Goal: Information Seeking & Learning: Learn about a topic

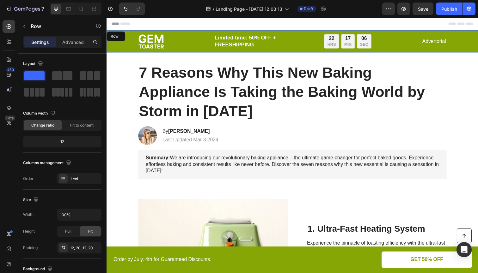
click at [123, 42] on div "Image Limited time: 50% OFF + FREESHIPPING Text Block 22 HRS 17 MIN 06 SEC Coun…" at bounding box center [296, 41] width 367 height 15
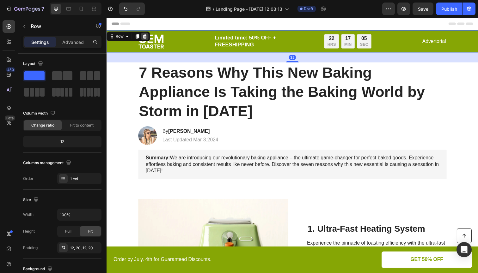
click at [146, 36] on icon at bounding box center [145, 37] width 4 height 4
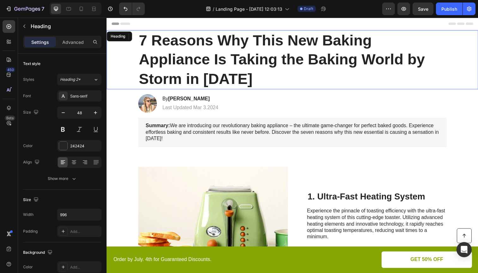
click at [166, 54] on h1 "7 Reasons Why This New Baking Appliance Is Taking the Baking World by Storm in …" at bounding box center [296, 61] width 315 height 60
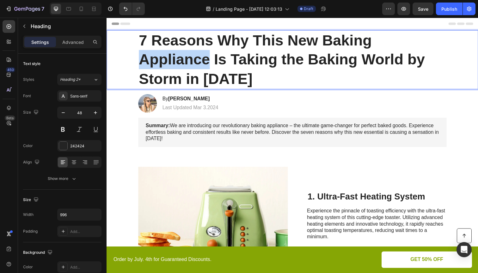
click at [166, 54] on p "7 Reasons Why This New Baking Appliance Is Taking the Baking World by Storm in …" at bounding box center [295, 60] width 313 height 59
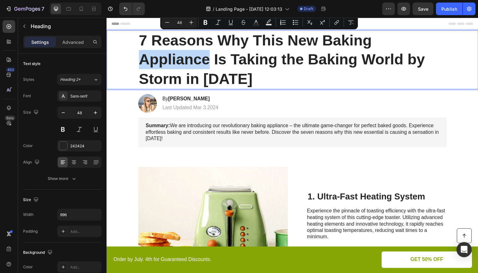
click at [147, 40] on p "7 Reasons Why This New Baking Appliance Is Taking the Baking World by Storm in …" at bounding box center [295, 60] width 313 height 59
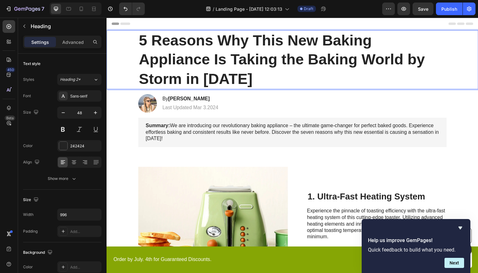
click at [148, 49] on p "5 Reasons Why This New Baking Appliance Is Taking the Baking World by Storm in …" at bounding box center [295, 60] width 313 height 59
click at [140, 40] on p "5 Reasons Why This New Baking Appliance Is Taking the Baking World by Storm in …" at bounding box center [295, 60] width 313 height 59
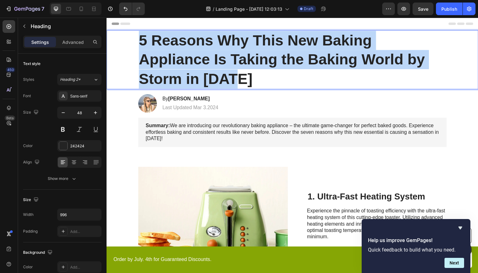
drag, startPoint x: 139, startPoint y: 40, endPoint x: 237, endPoint y: 80, distance: 105.7
click at [237, 80] on p "5 Reasons Why This New Baking Appliance Is Taking the Baking World by Storm in …" at bounding box center [295, 60] width 313 height 59
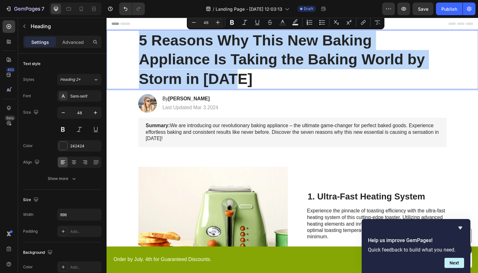
click at [146, 45] on p "5 Reasons Why This New Baking Appliance Is Taking the Baking World by Storm in …" at bounding box center [295, 60] width 313 height 59
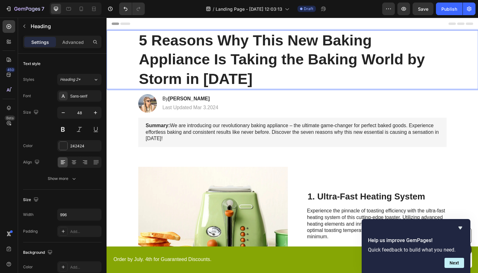
click at [167, 55] on p "5 Reasons Why This New Baking Appliance Is Taking the Baking World by Storm in …" at bounding box center [295, 60] width 313 height 59
click at [147, 44] on p "5 Reasons Why This New Baking Appliance Is Taking the Baking World by Storm in …" at bounding box center [295, 60] width 313 height 59
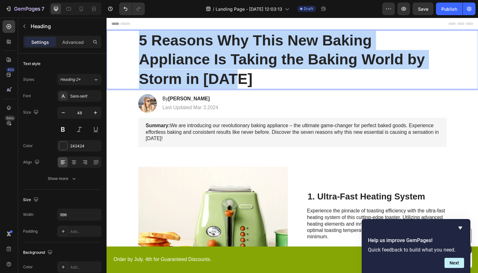
click at [147, 44] on p "5 Reasons Why This New Baking Appliance Is Taking the Baking World by Storm in …" at bounding box center [295, 60] width 313 height 59
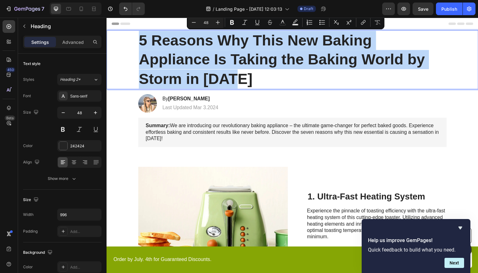
click at [153, 41] on p "5 Reasons Why This New Baking Appliance Is Taking the Baking World by Storm in …" at bounding box center [295, 60] width 313 height 59
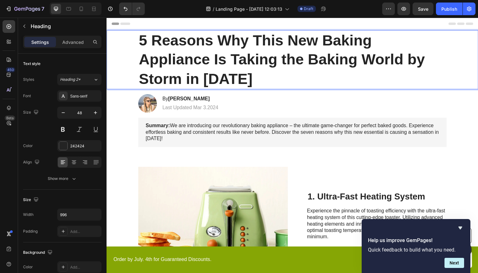
click at [146, 41] on p "5 Reasons Why This New Baking Appliance Is Taking the Baking World by Storm in …" at bounding box center [295, 60] width 313 height 59
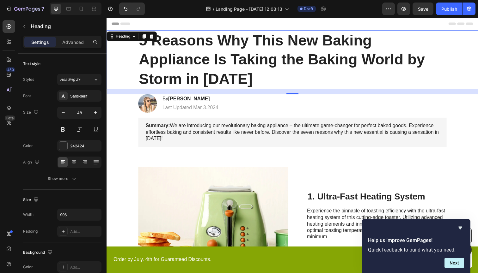
click at [200, 76] on p "5 Reasons Why This New Baking Appliance Is Taking the Baking World by Storm in …" at bounding box center [295, 60] width 313 height 59
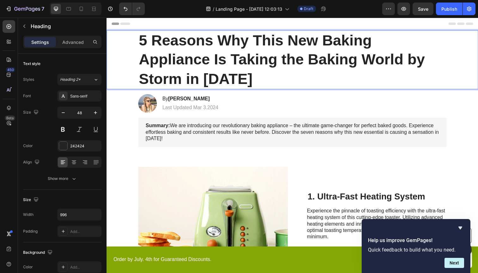
click at [149, 42] on p "5 Reasons Why This New Baking Appliance Is Taking the Baking World by Storm in …" at bounding box center [295, 60] width 313 height 59
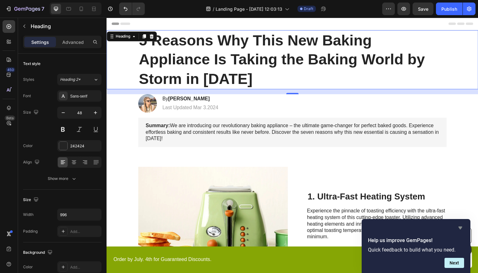
click at [461, 226] on icon "Hide survey" at bounding box center [460, 228] width 8 height 8
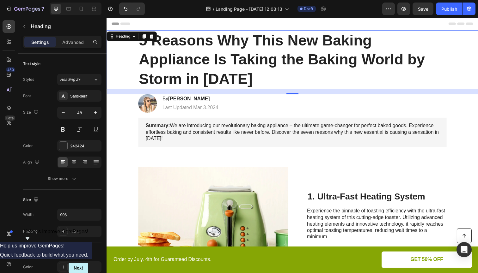
click at [216, 55] on p "5 Reasons Why This New Baking Appliance Is Taking the Baking World by Storm in …" at bounding box center [295, 60] width 313 height 59
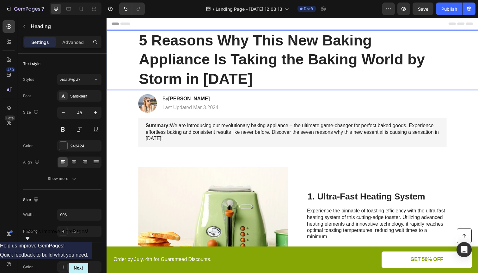
click at [152, 40] on p "5 Reasons Why This New Baking Appliance Is Taking the Baking World by Storm in …" at bounding box center [295, 60] width 313 height 59
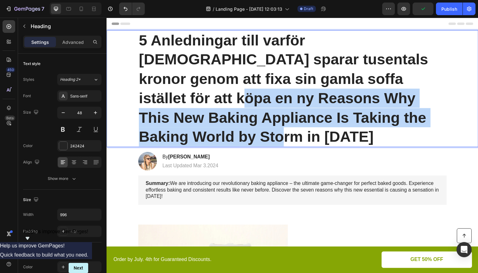
drag, startPoint x: 361, startPoint y: 79, endPoint x: 389, endPoint y: 112, distance: 43.4
click at [389, 112] on p "5 Anledningar till varför [DEMOGRAPHIC_DATA] sparar tusentals kronor genom att …" at bounding box center [295, 90] width 313 height 118
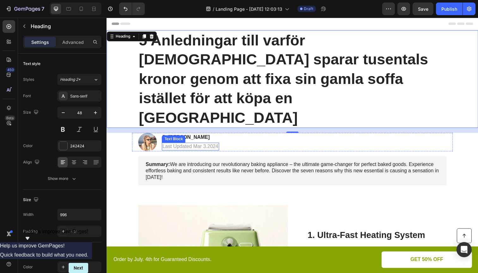
click at [182, 146] on p "Last Updated Mar 3.2024" at bounding box center [191, 149] width 57 height 7
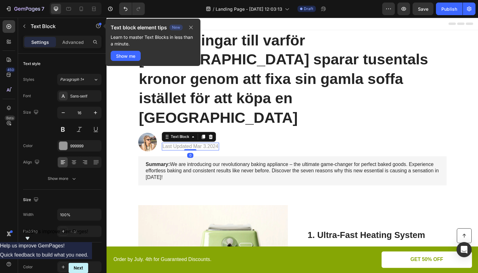
click at [182, 146] on p "Last Updated Mar 3.2024" at bounding box center [191, 149] width 57 height 7
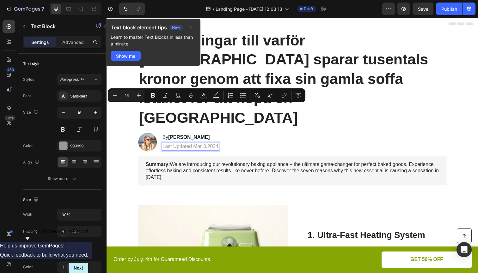
click at [171, 146] on p "Last Updated Mar 3.2024" at bounding box center [191, 149] width 57 height 7
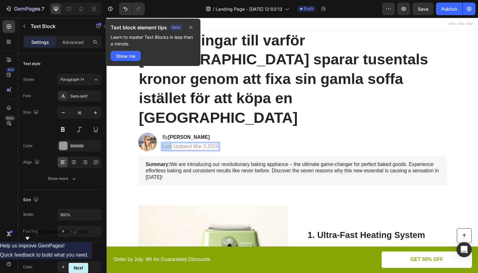
click at [171, 146] on p "Last Updated Mar 3.2024" at bounding box center [191, 149] width 57 height 7
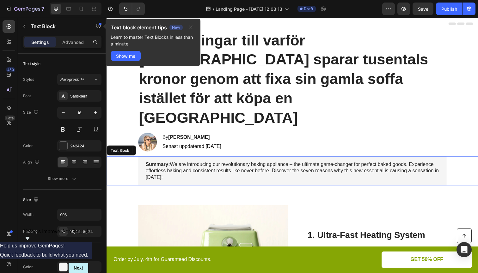
click at [173, 165] on p "Summary: We are introducing our revolutionary baking appliance – the ultimate g…" at bounding box center [296, 175] width 300 height 20
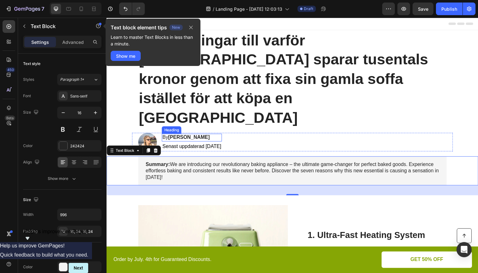
click at [170, 137] on h2 "By [PERSON_NAME]" at bounding box center [193, 141] width 61 height 8
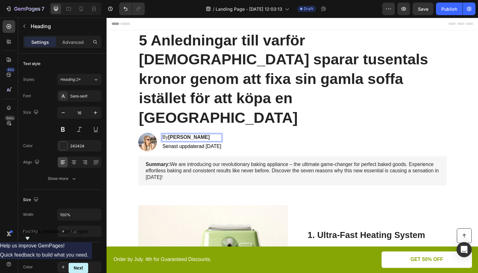
click at [174, 137] on strong "[PERSON_NAME]" at bounding box center [190, 139] width 42 height 5
drag, startPoint x: 175, startPoint y: 100, endPoint x: 191, endPoint y: 99, distance: 16.4
click at [192, 137] on strong "[PERSON_NAME]" at bounding box center [190, 139] width 42 height 5
click at [166, 137] on p "By [PERSON_NAME]" at bounding box center [193, 140] width 60 height 7
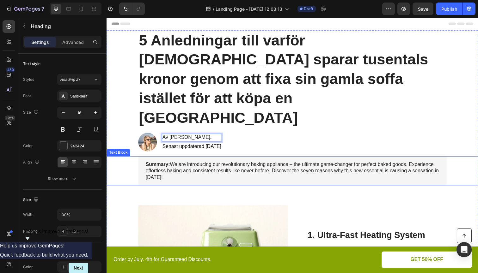
click at [195, 165] on p "Summary: We are introducing our revolutionary baking appliance – the ultimate g…" at bounding box center [296, 175] width 300 height 20
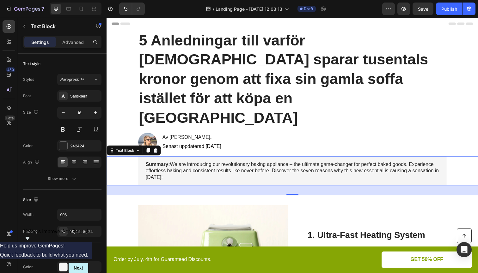
click at [171, 165] on p "Summary: We are introducing our revolutionary baking appliance – the ultimate g…" at bounding box center [296, 175] width 300 height 20
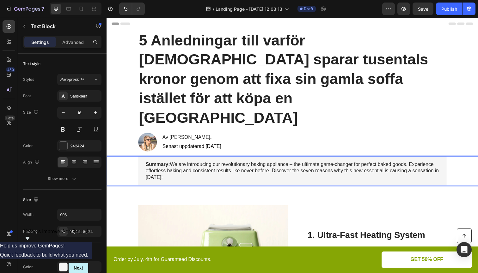
click at [162, 165] on strong "Summary:" at bounding box center [158, 167] width 25 height 5
click at [155, 165] on strong "Sammanfattning:" at bounding box center [166, 167] width 41 height 5
click at [202, 165] on p "SAMMANFATTNING: We are introducing our revolutionary baking appliance – the ult…" at bounding box center [296, 175] width 300 height 20
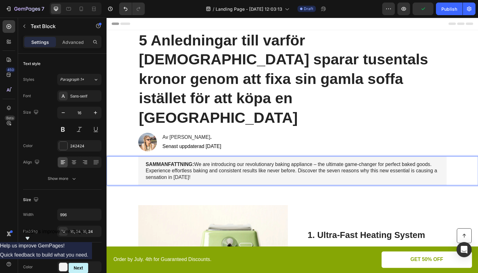
click at [201, 165] on p "SAMMANFATTNING: We are introducing our revolutionary baking appliance – the ult…" at bounding box center [296, 175] width 300 height 20
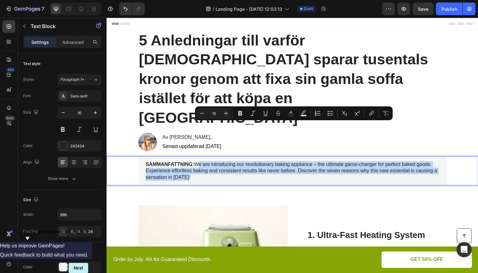
drag, startPoint x: 201, startPoint y: 127, endPoint x: 185, endPoint y: 141, distance: 20.8
click at [185, 165] on p "SAMMANFATTNING: We are introducing our revolutionary baking appliance – the ult…" at bounding box center [296, 175] width 300 height 20
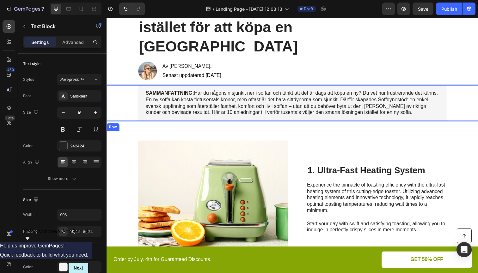
scroll to position [73, 0]
